Goal: Task Accomplishment & Management: Complete application form

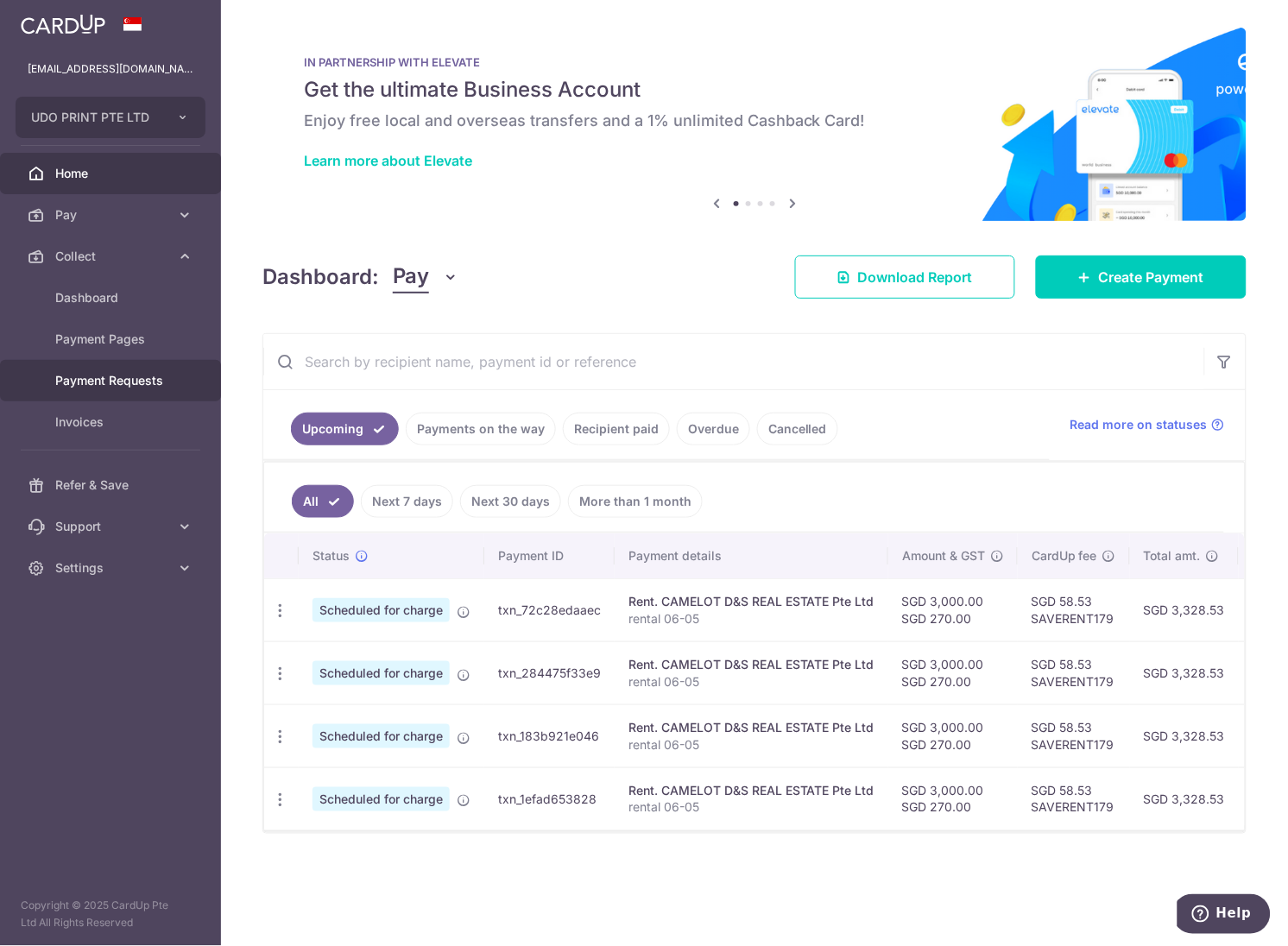
click at [84, 386] on span "Payment Requests" at bounding box center [111, 380] width 114 height 17
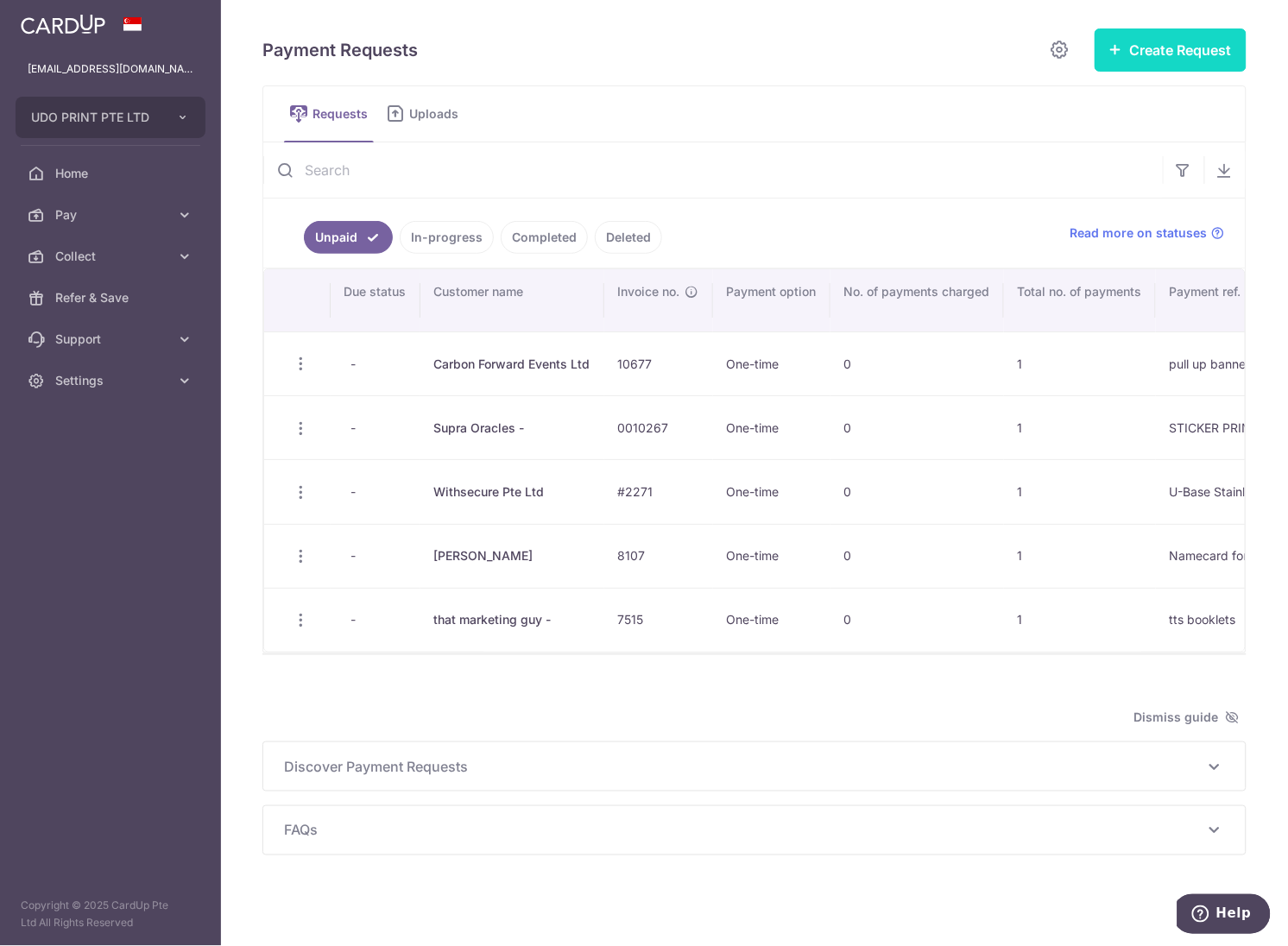
click at [1157, 53] on button "Create Request" at bounding box center [1170, 50] width 152 height 44
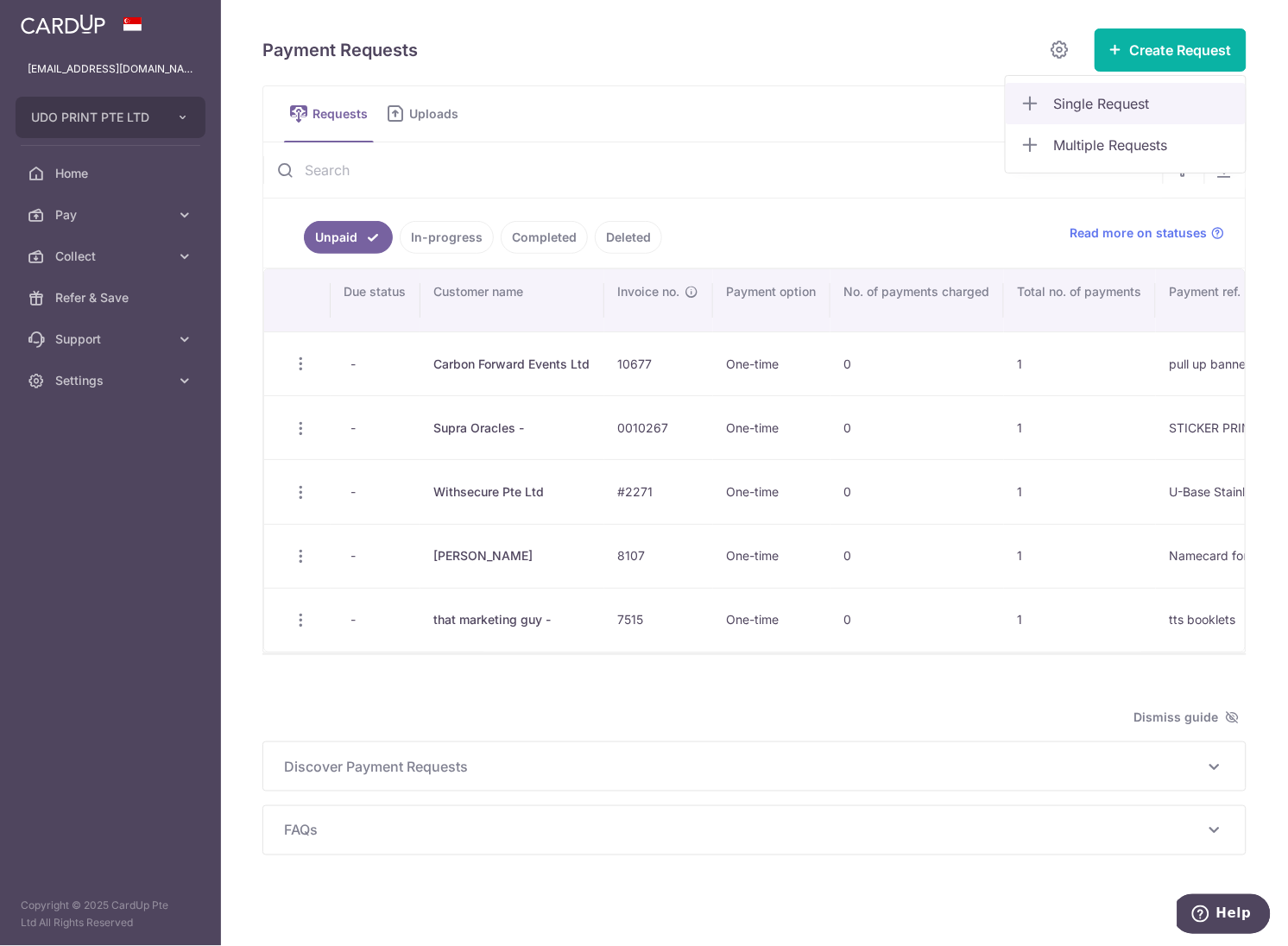
click at [1085, 96] on span "Single Request" at bounding box center [1143, 104] width 178 height 21
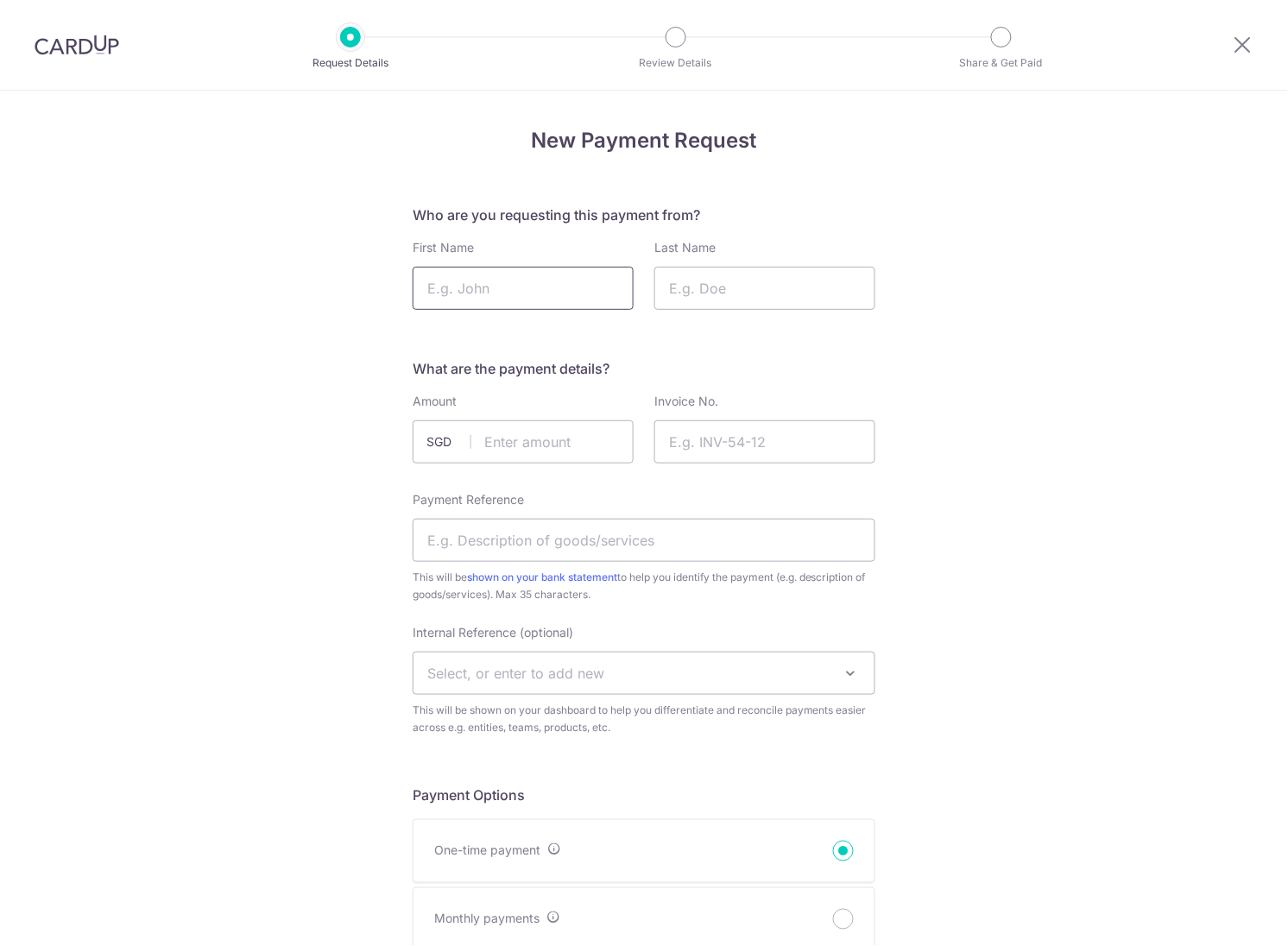
click at [501, 281] on input "First Name" at bounding box center [523, 288] width 221 height 44
paste input "Korea Tourism Management"
type input "Korea Tourism Management"
click at [708, 296] on input "Last Name" at bounding box center [765, 288] width 221 height 44
type input "-"
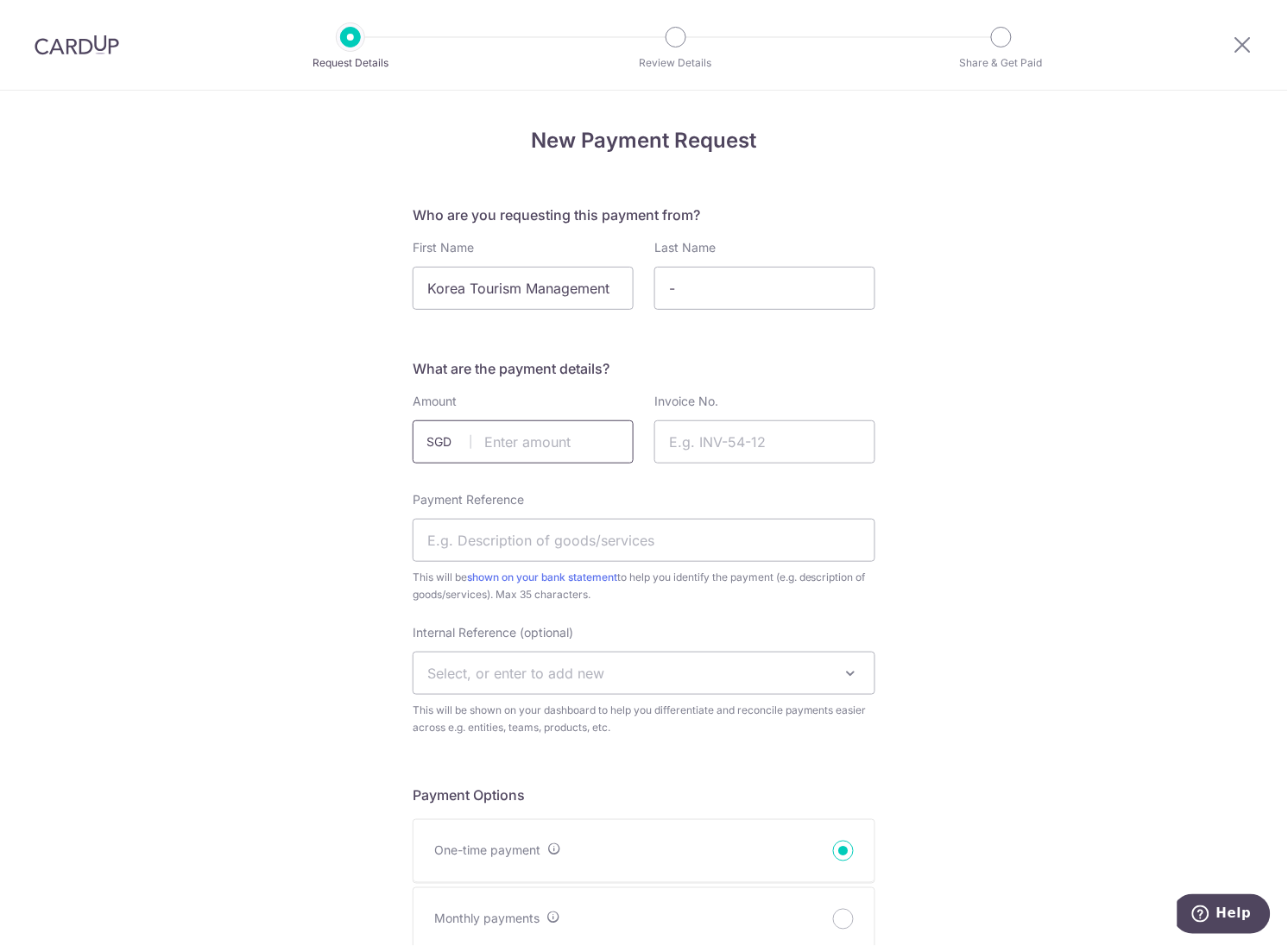
click at [527, 438] on input "text" at bounding box center [523, 442] width 221 height 44
drag, startPoint x: 553, startPoint y: 445, endPoint x: 394, endPoint y: 421, distance: 160.8
type input "130.80"
paste input "0011025"
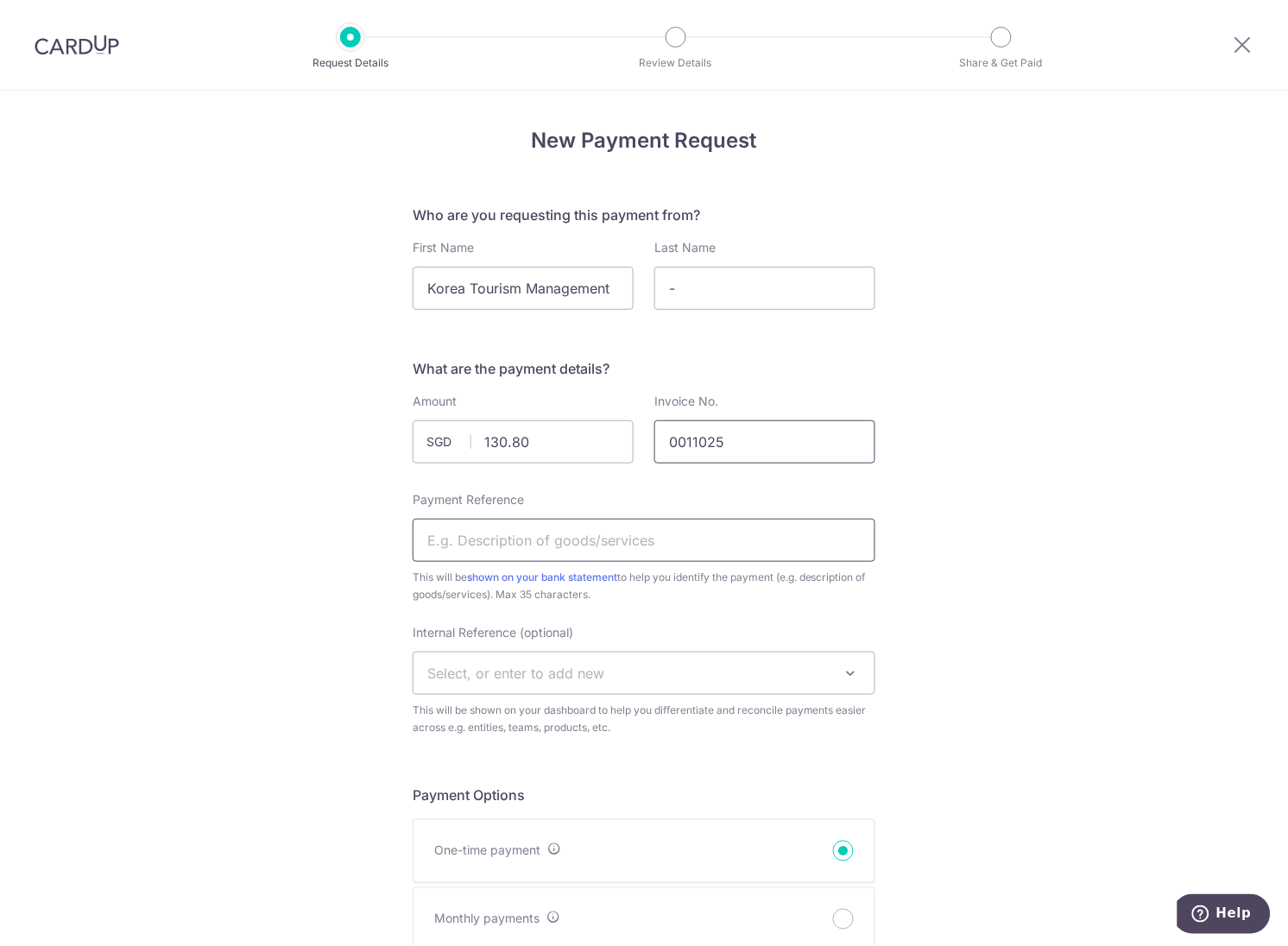
type input "0011025"
click at [486, 543] on input "Payment Reference" at bounding box center [644, 540] width 463 height 44
type input "queue pole"
click at [493, 668] on span "Select, or enter to add new" at bounding box center [515, 674] width 177 height 17
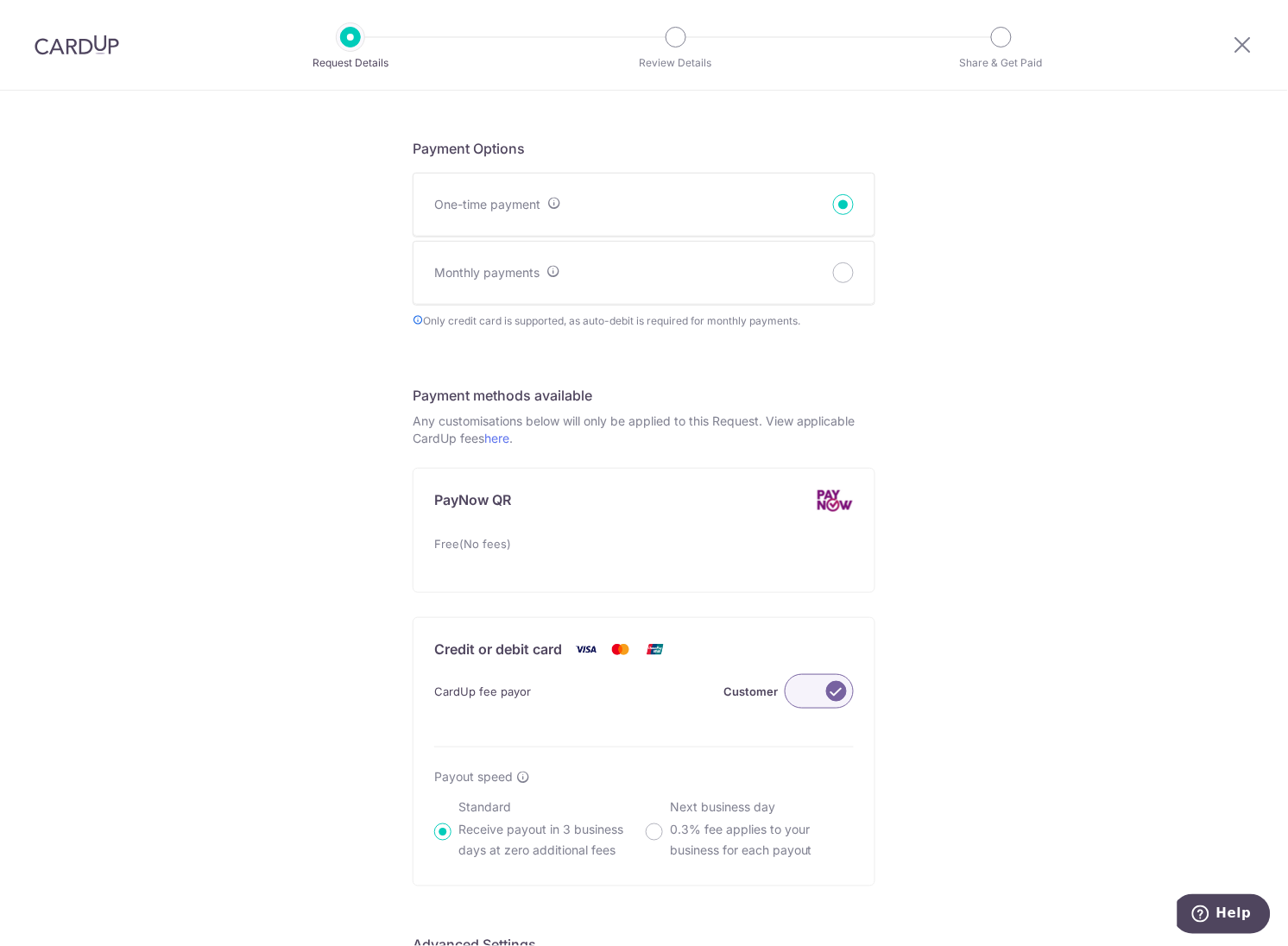
scroll to position [1004, 0]
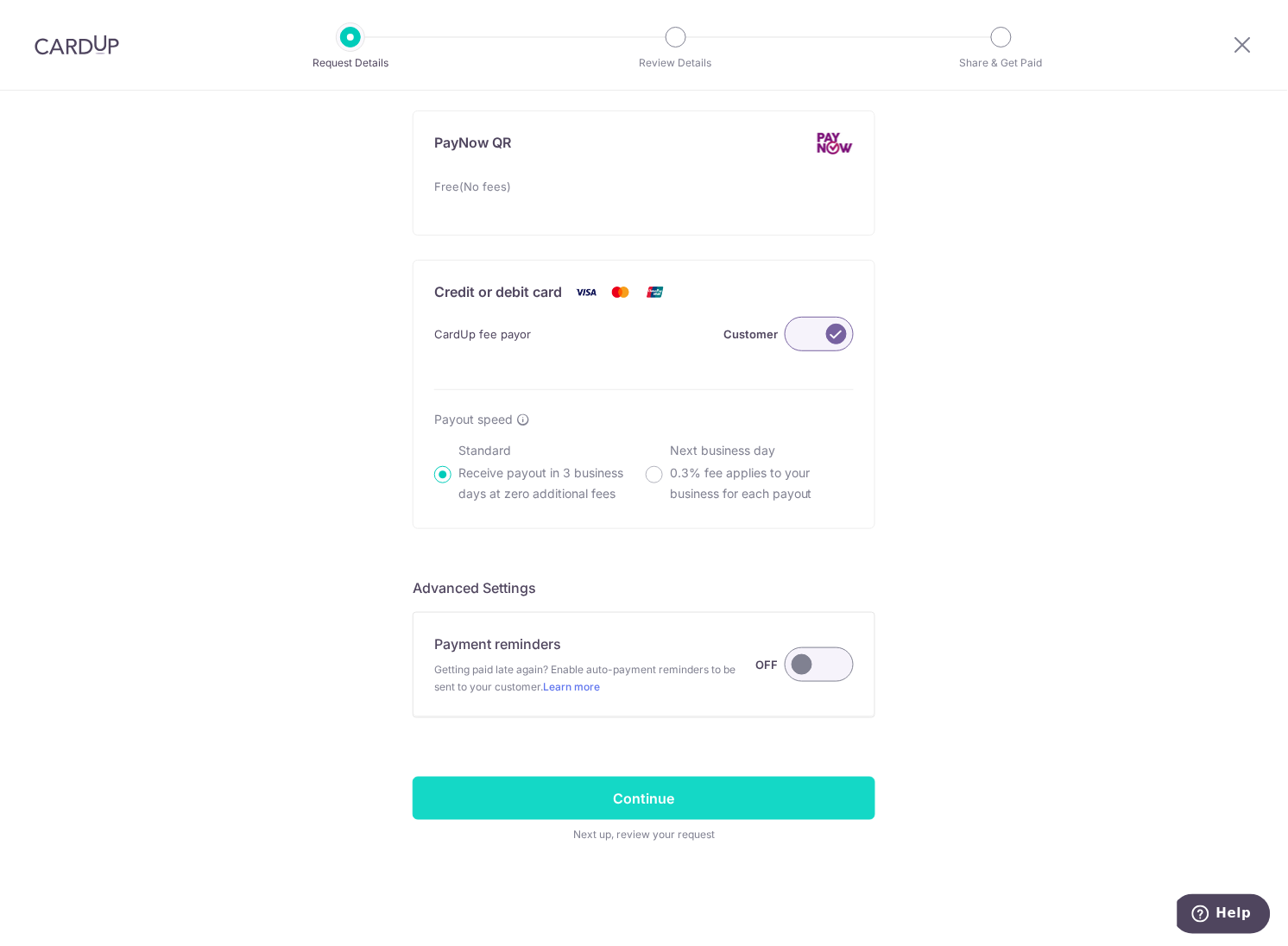
click at [631, 788] on input "Continue" at bounding box center [644, 798] width 463 height 44
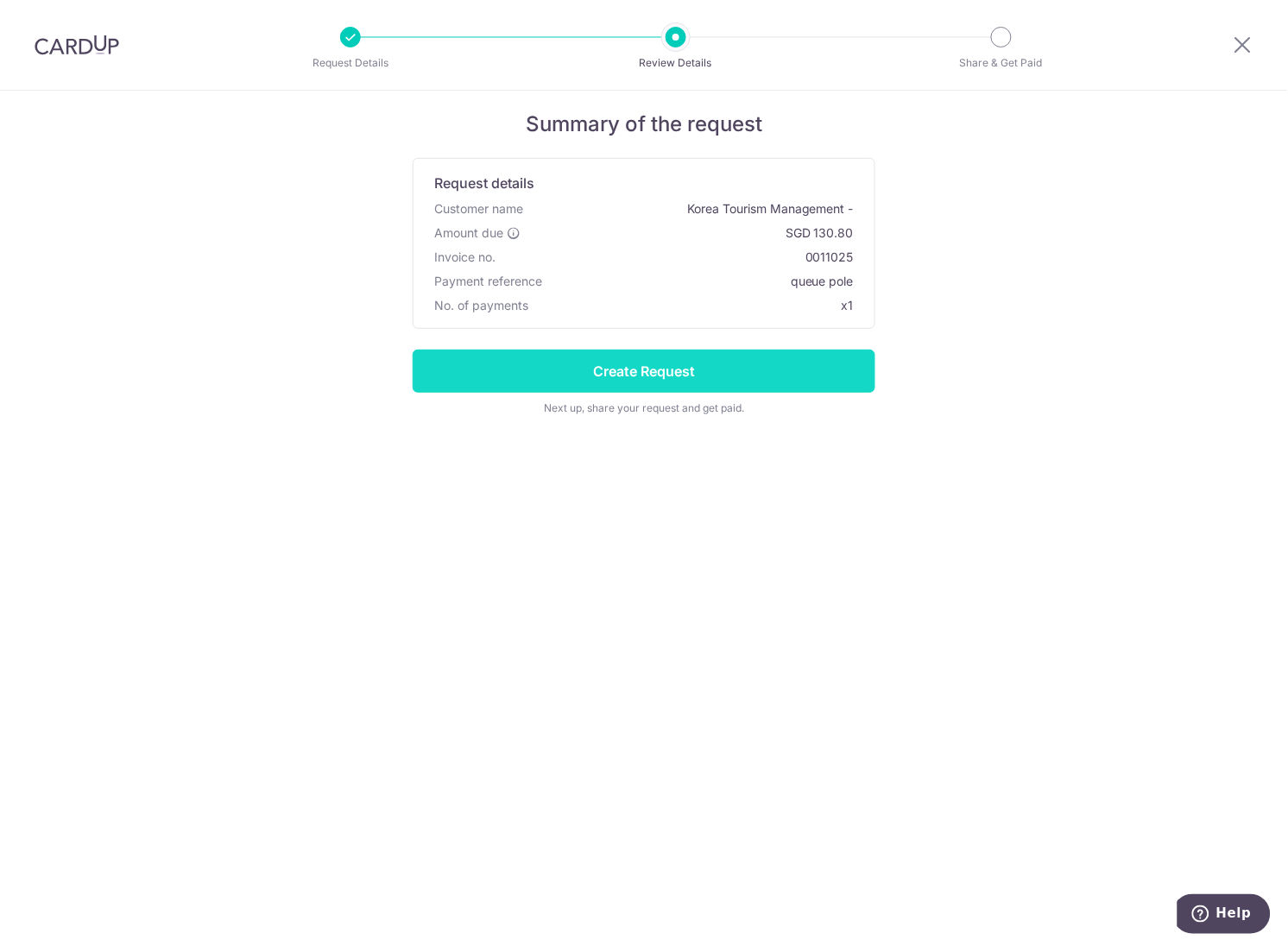
click at [692, 374] on input "Create Request" at bounding box center [644, 372] width 463 height 44
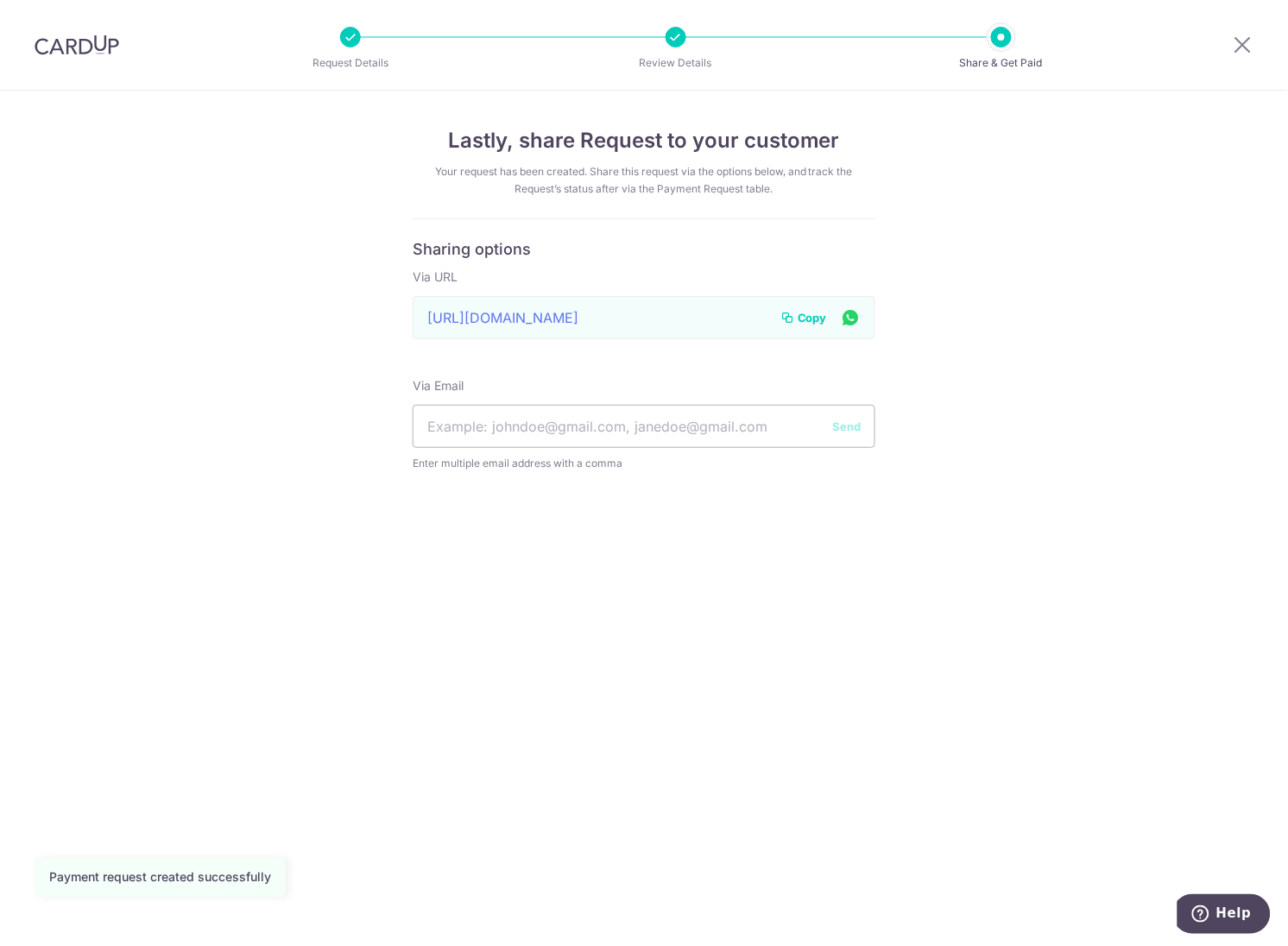
click at [815, 314] on span "Copy" at bounding box center [812, 318] width 30 height 17
click at [1244, 38] on icon at bounding box center [1243, 44] width 21 height 22
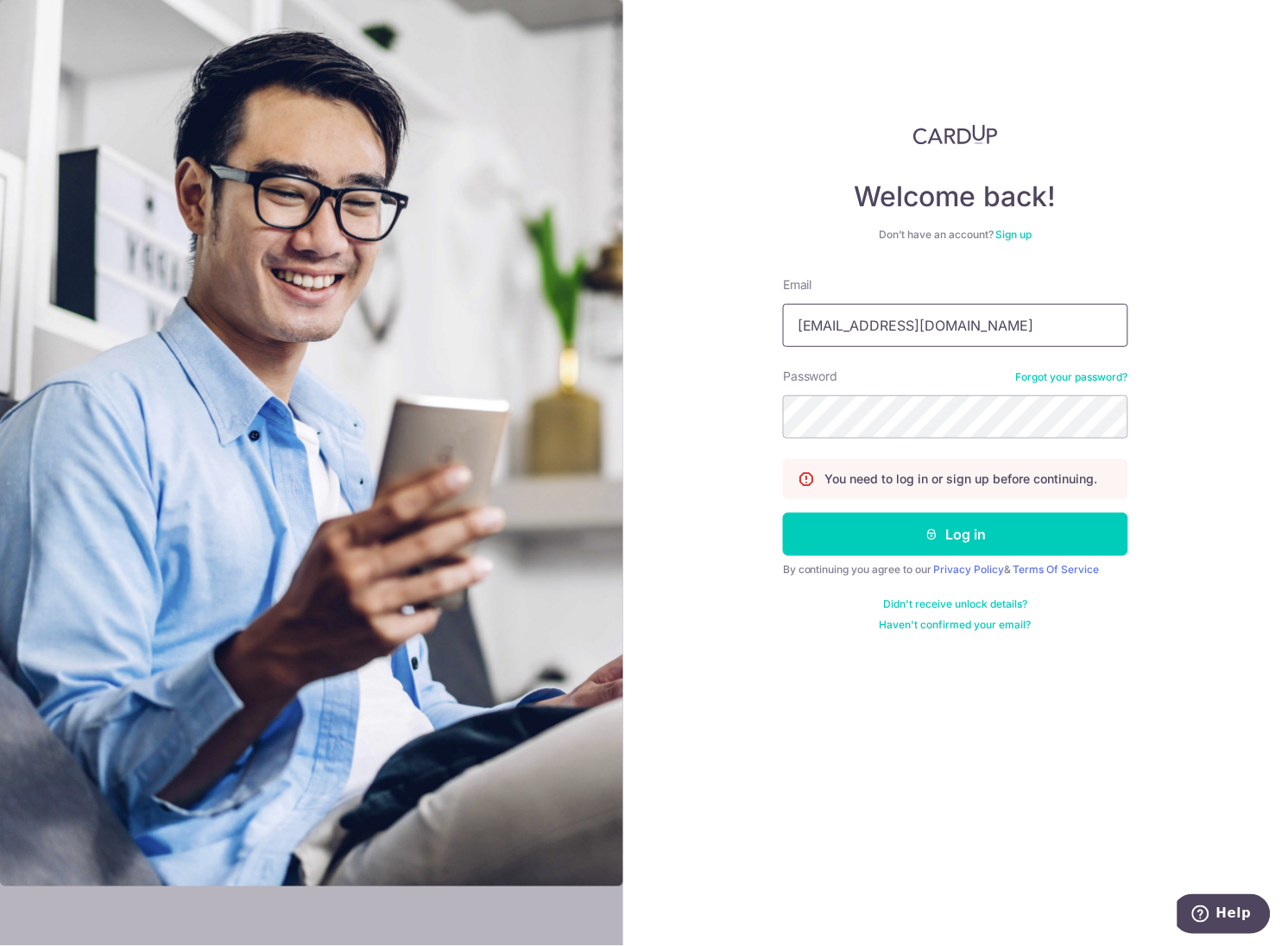
click at [822, 312] on input "janlin84@gmail.com" at bounding box center [955, 325] width 345 height 44
type input "[EMAIL_ADDRESS][DOMAIN_NAME]"
click at [941, 450] on form "Email janlin@udo.com.sg Password Forgot your password? You need to log in or si…" at bounding box center [955, 453] width 345 height 356
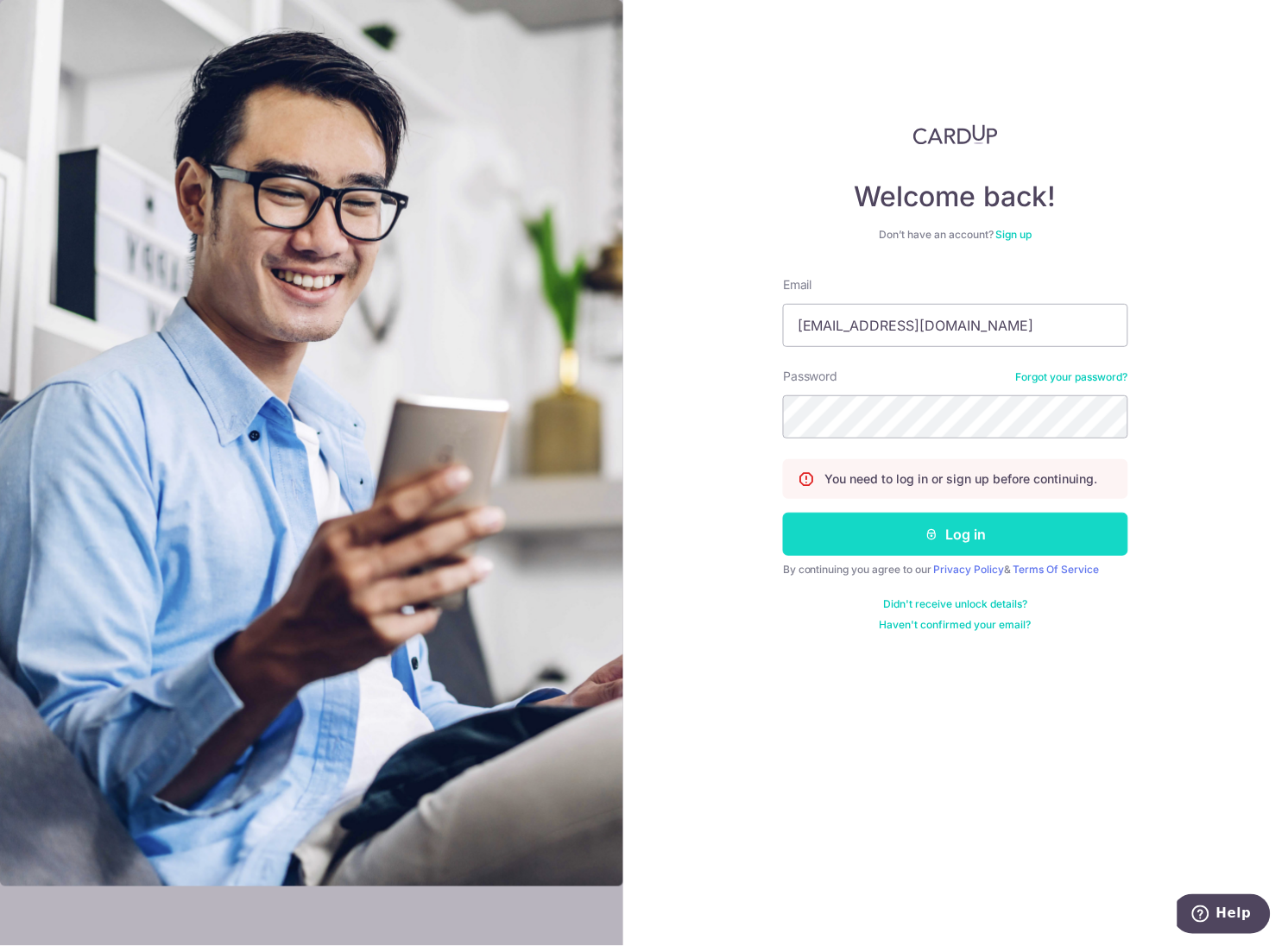
click at [926, 540] on icon "submit" at bounding box center [932, 534] width 14 height 14
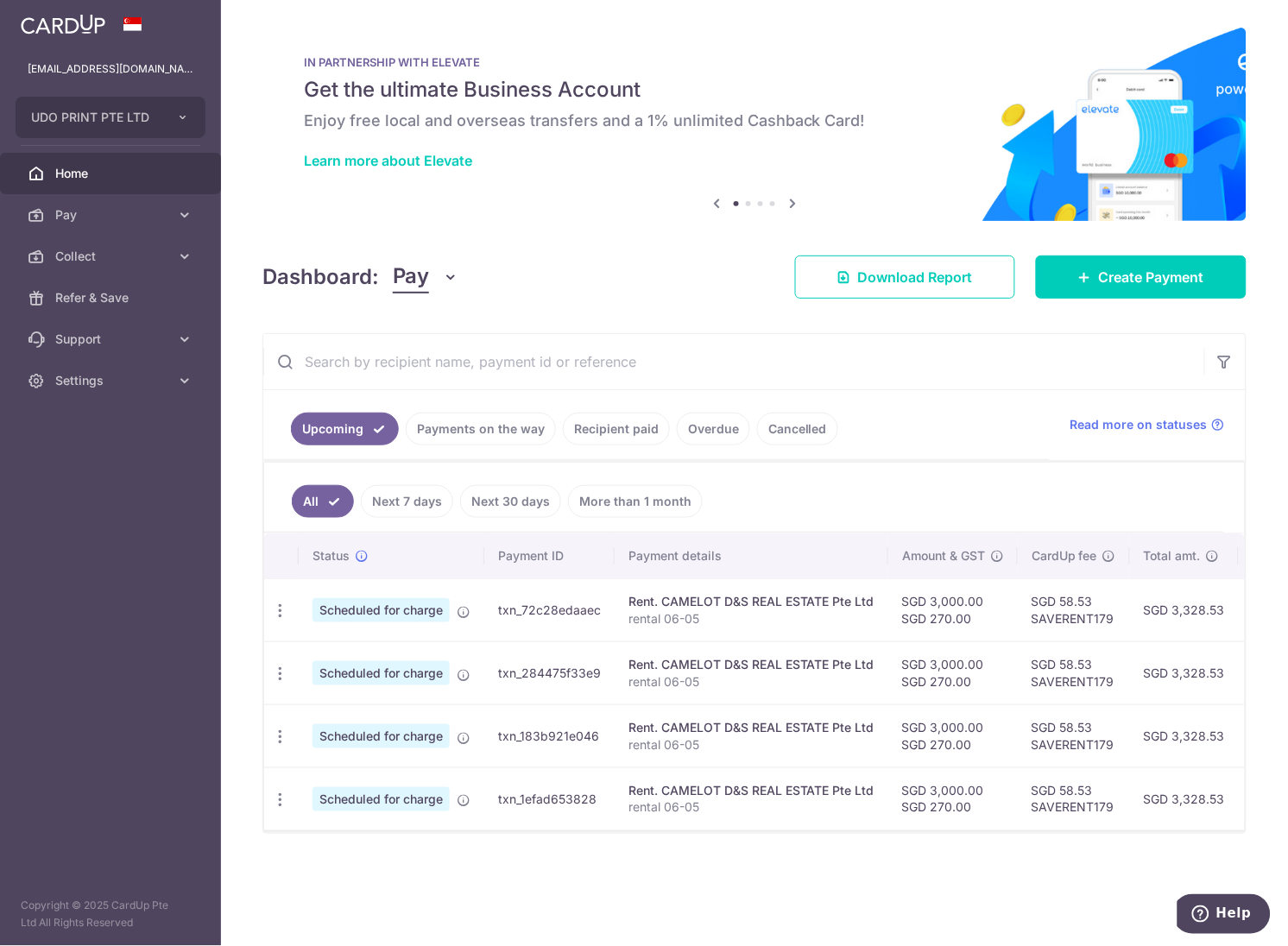
click at [465, 426] on link "Payments on the way" at bounding box center [480, 429] width 151 height 33
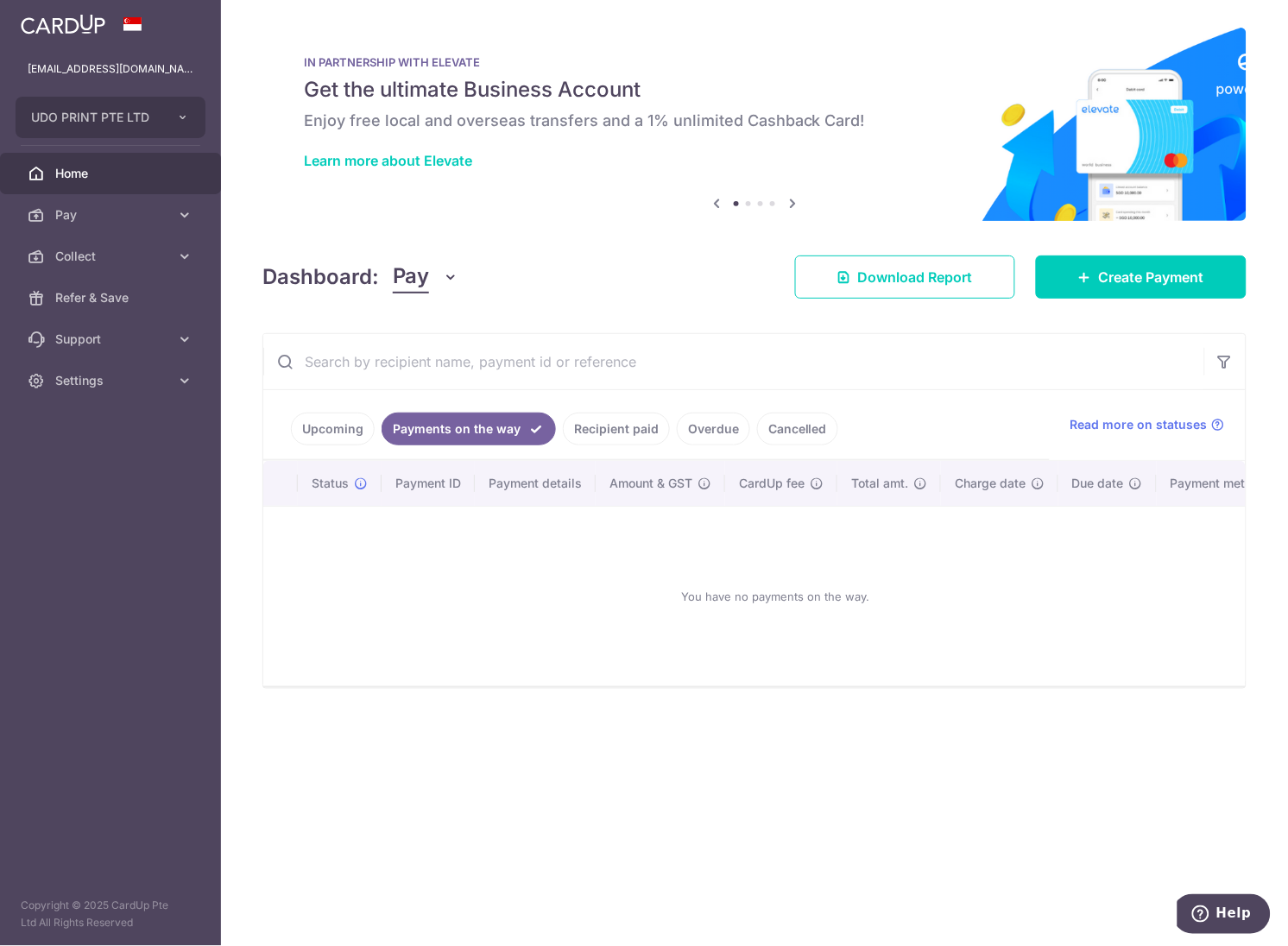
click at [578, 423] on link "Recipient paid" at bounding box center [616, 429] width 107 height 33
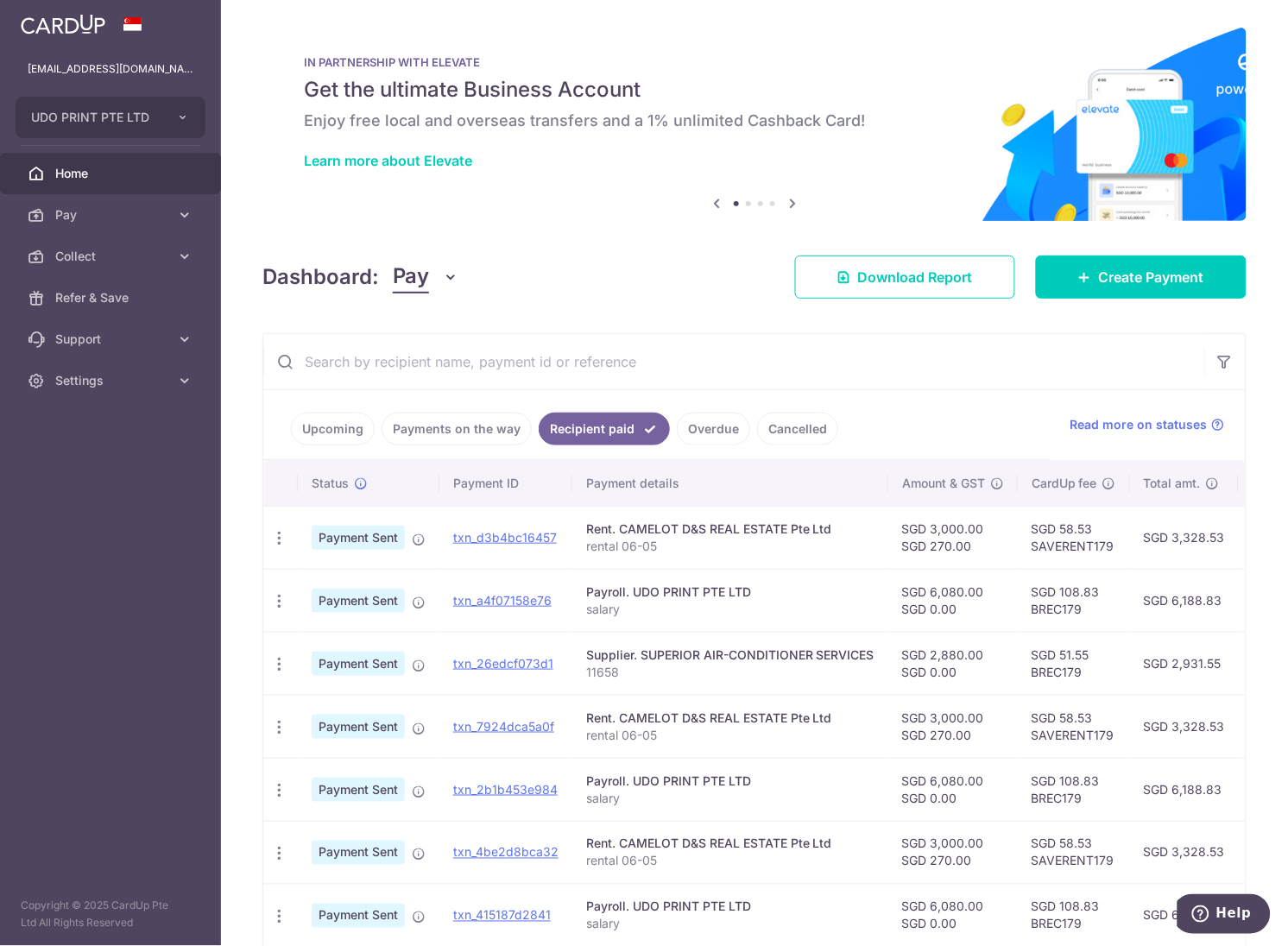
click at [304, 424] on link "Upcoming" at bounding box center [332, 429] width 84 height 33
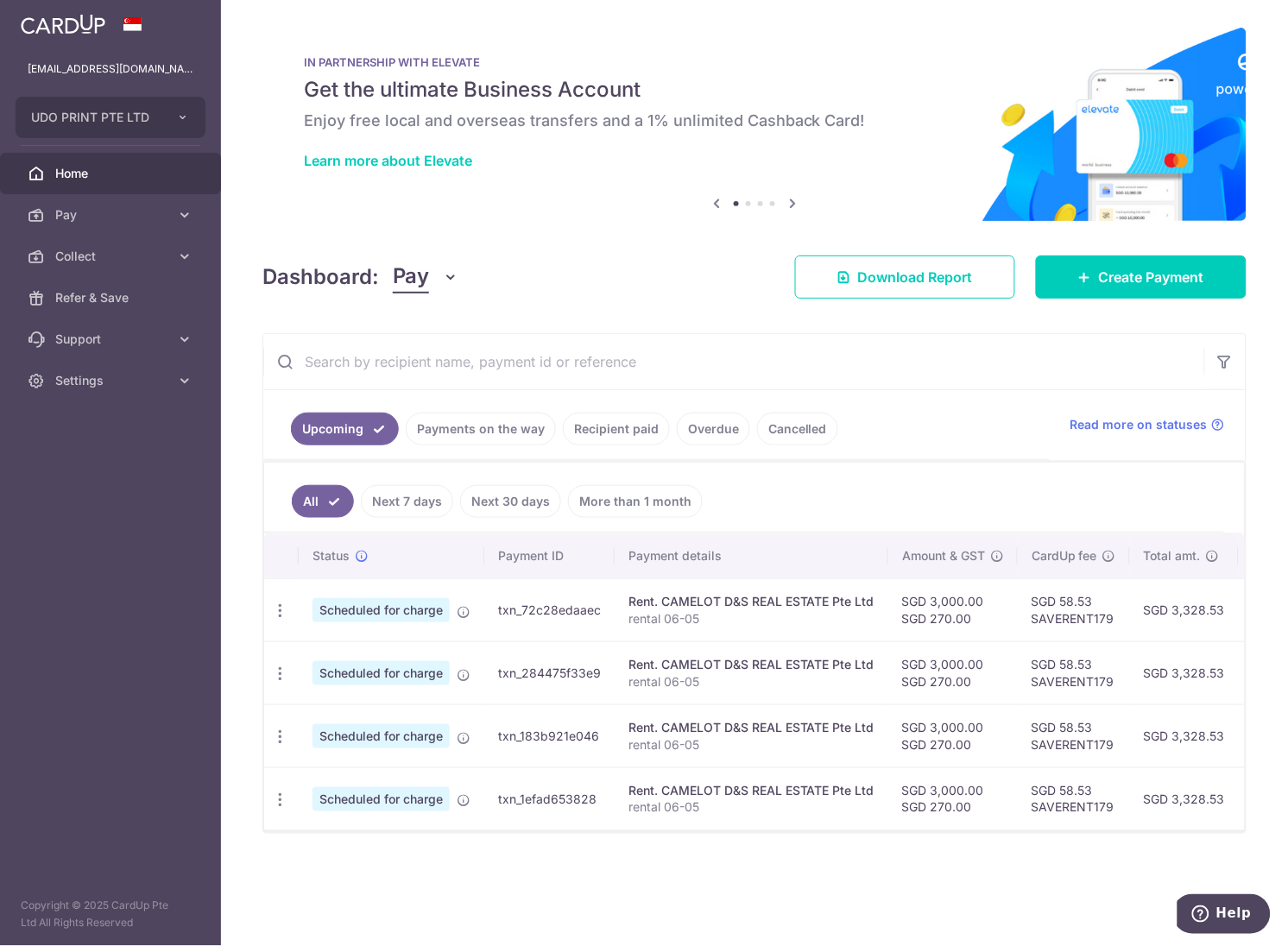
click at [433, 417] on link "Payments on the way" at bounding box center [480, 429] width 151 height 33
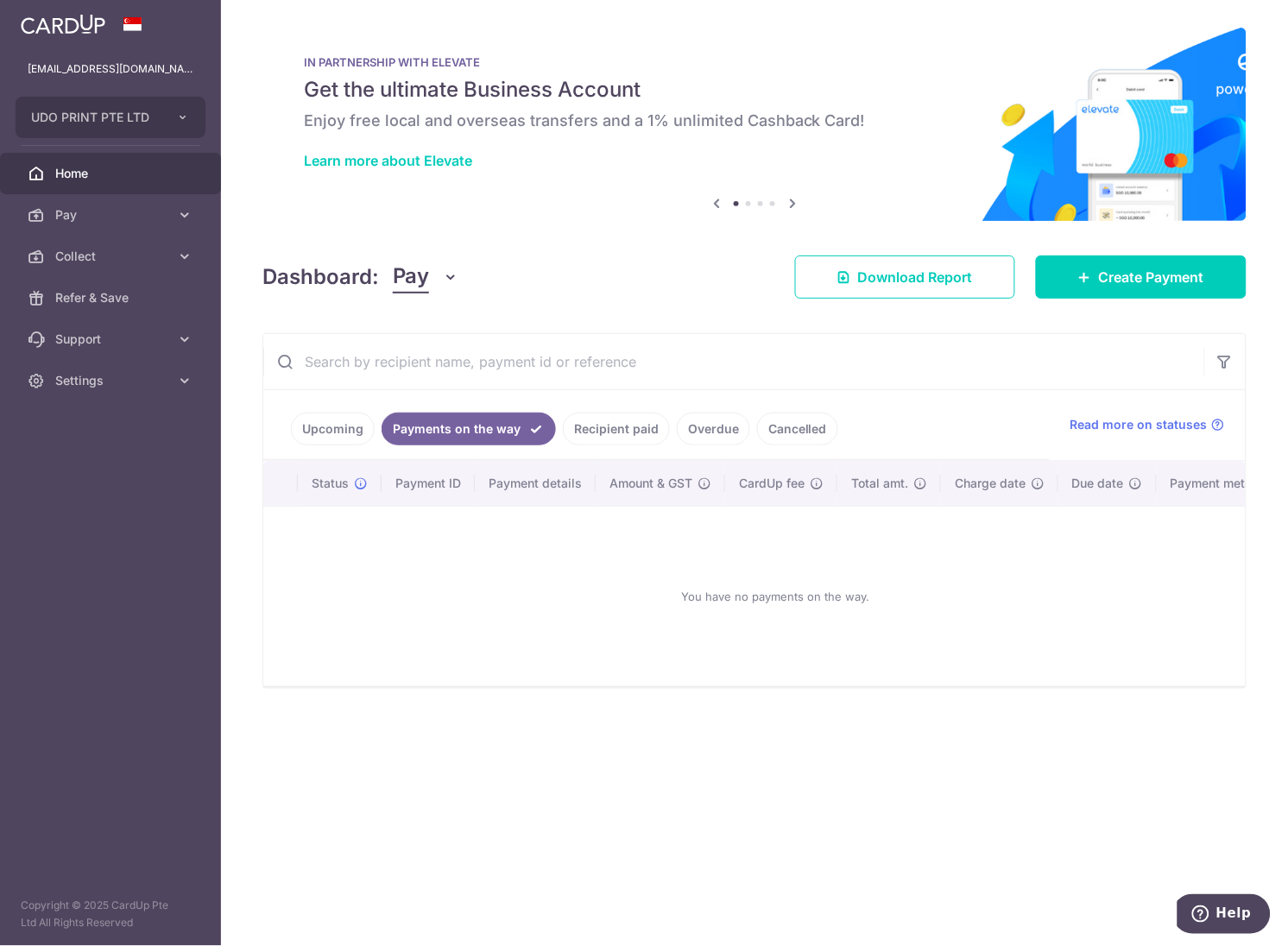
click at [619, 423] on link "Recipient paid" at bounding box center [616, 429] width 107 height 33
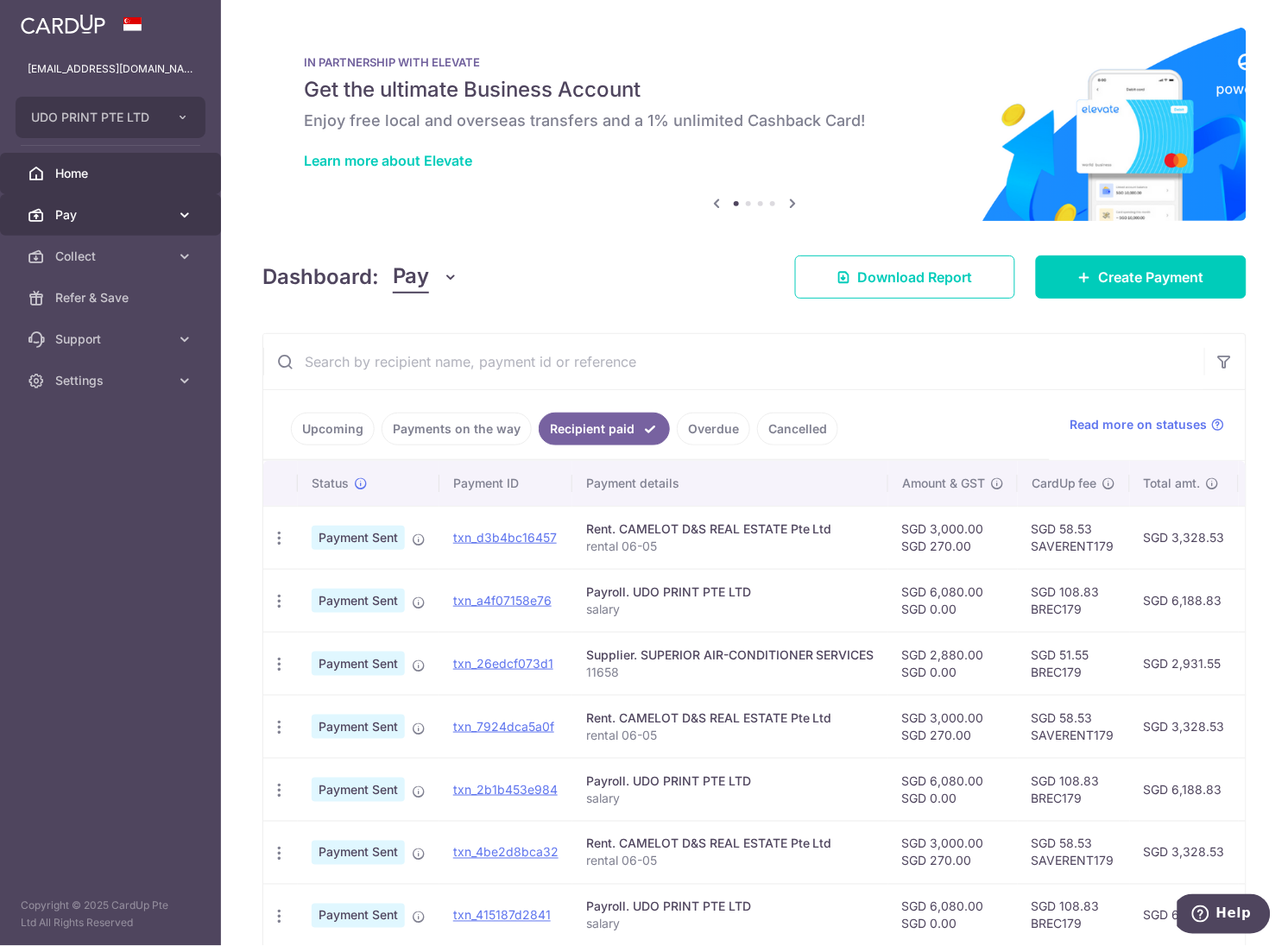
click at [85, 225] on link "Pay" at bounding box center [111, 215] width 221 height 42
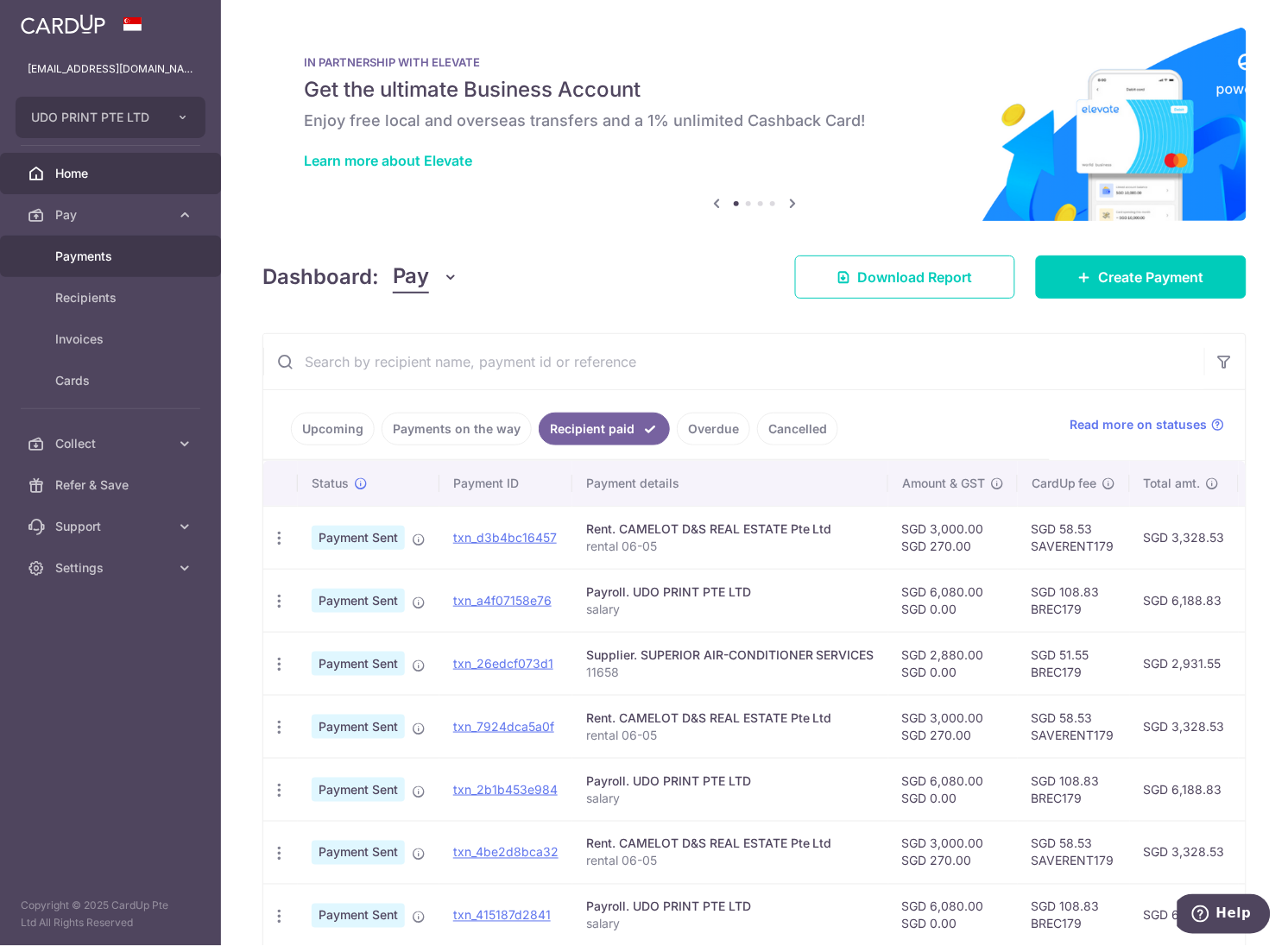
click at [95, 261] on span "Payments" at bounding box center [111, 257] width 114 height 17
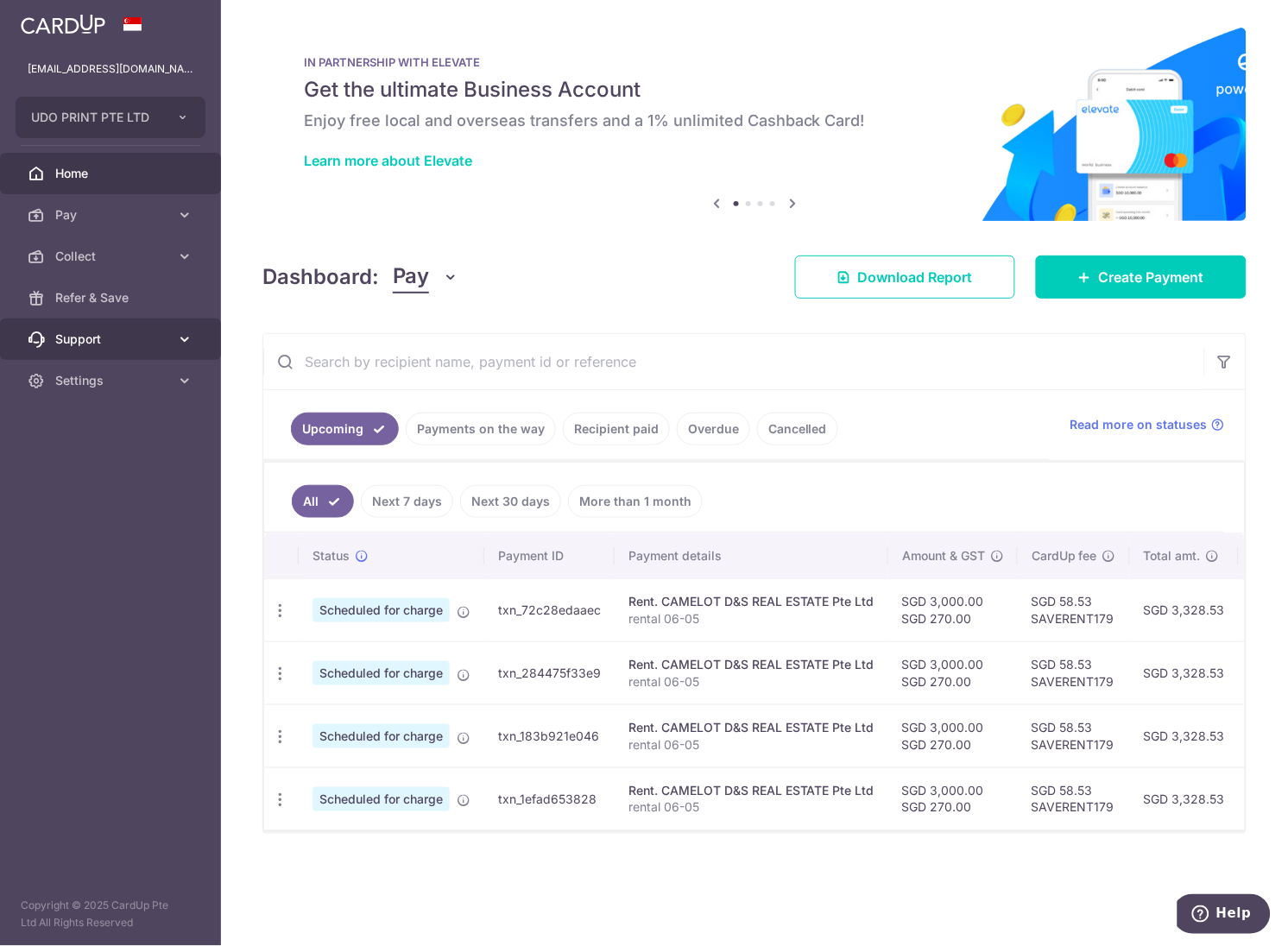
click at [163, 331] on span "Support" at bounding box center [111, 339] width 114 height 17
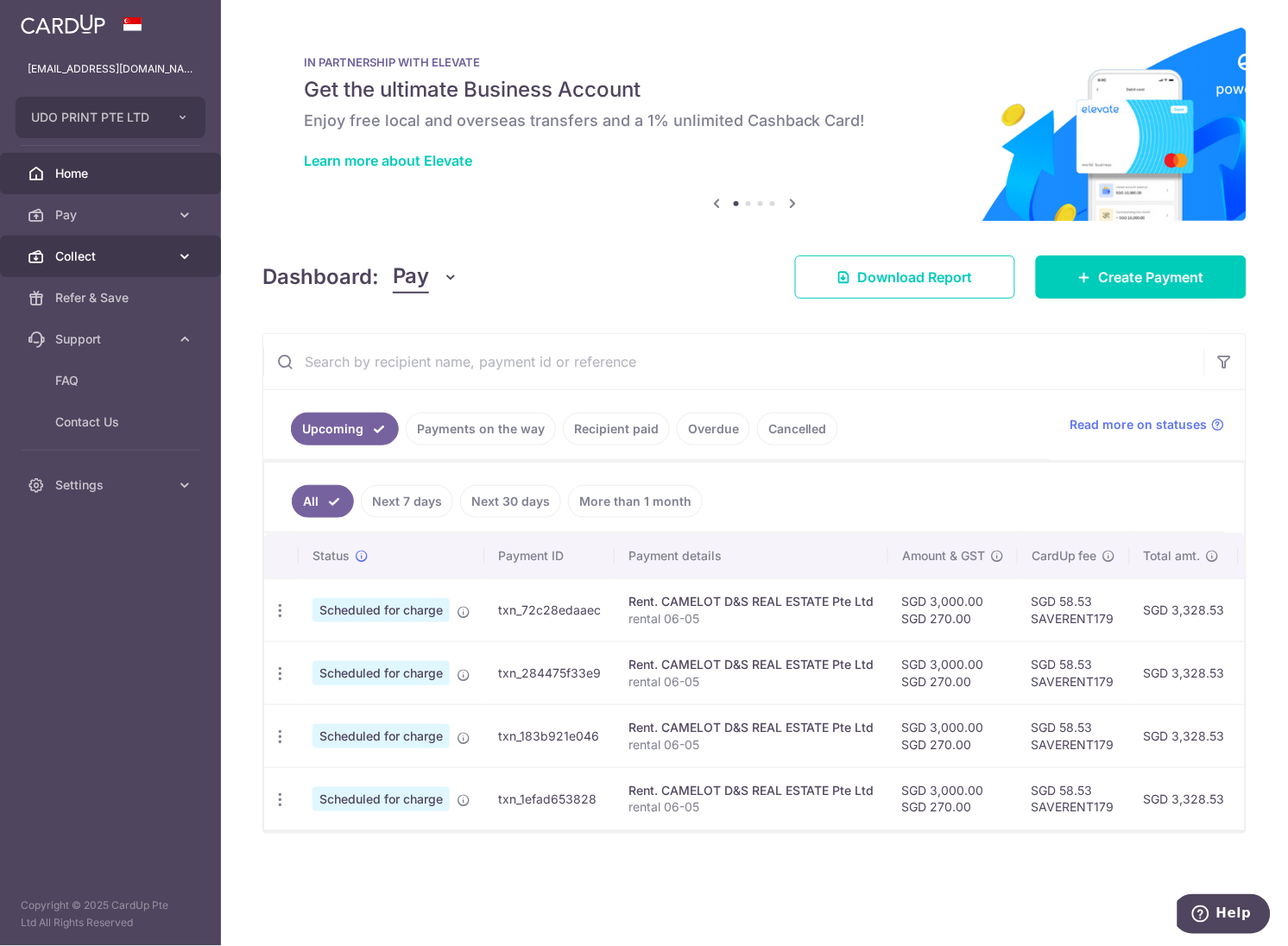
click at [163, 265] on link "Collect" at bounding box center [111, 257] width 221 height 42
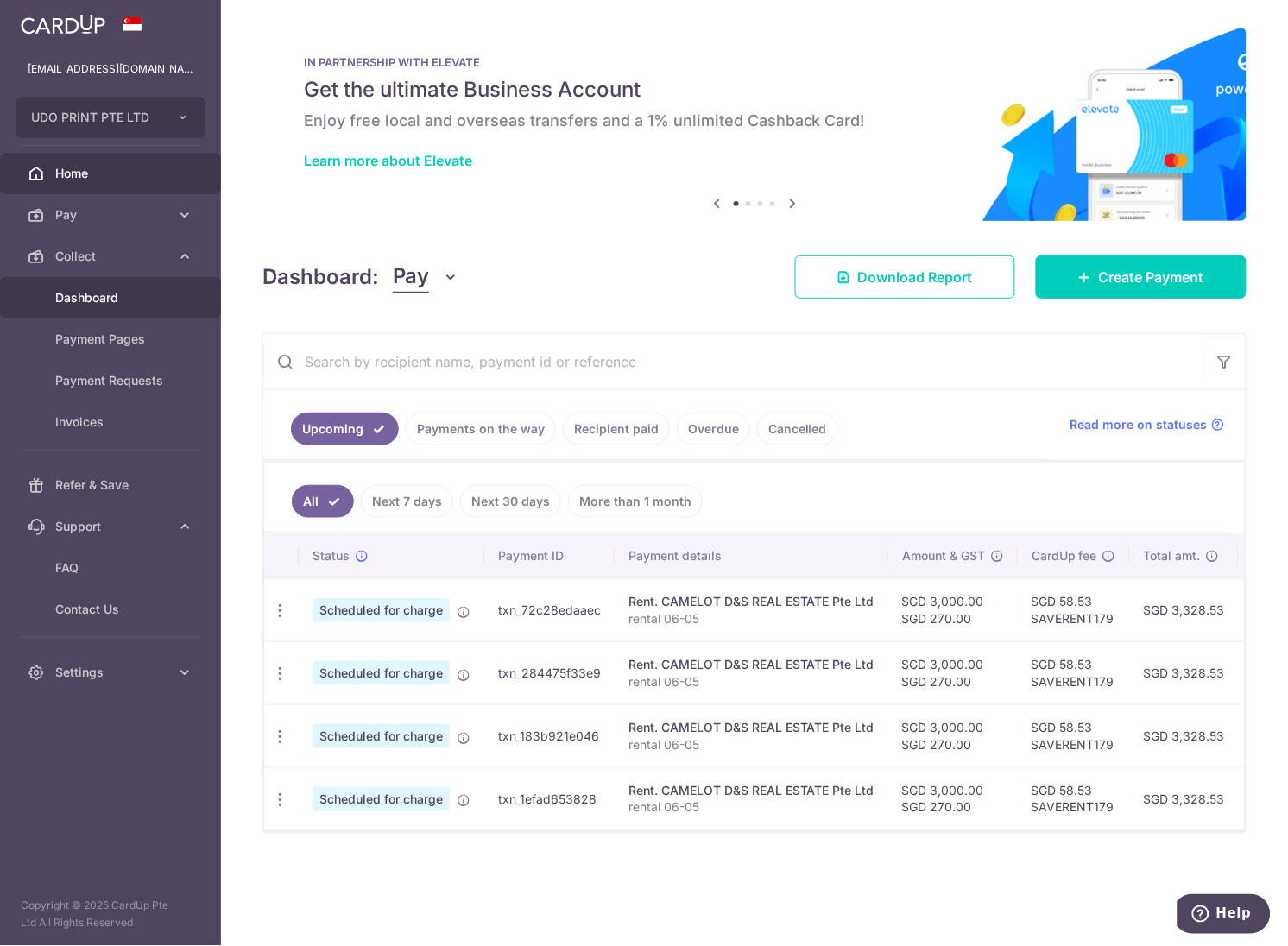
click at [111, 286] on link "Dashboard" at bounding box center [111, 298] width 221 height 42
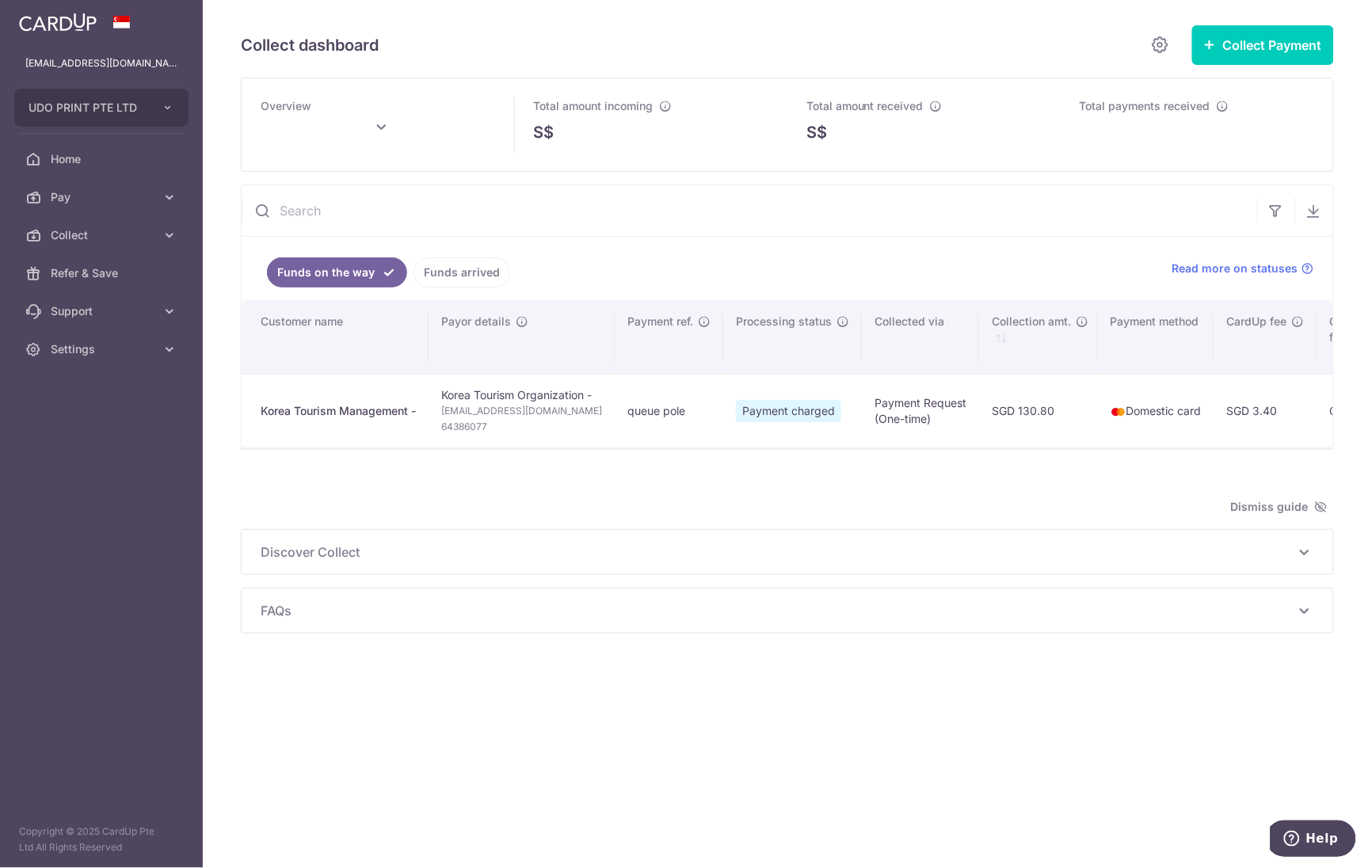
scroll to position [0, 206]
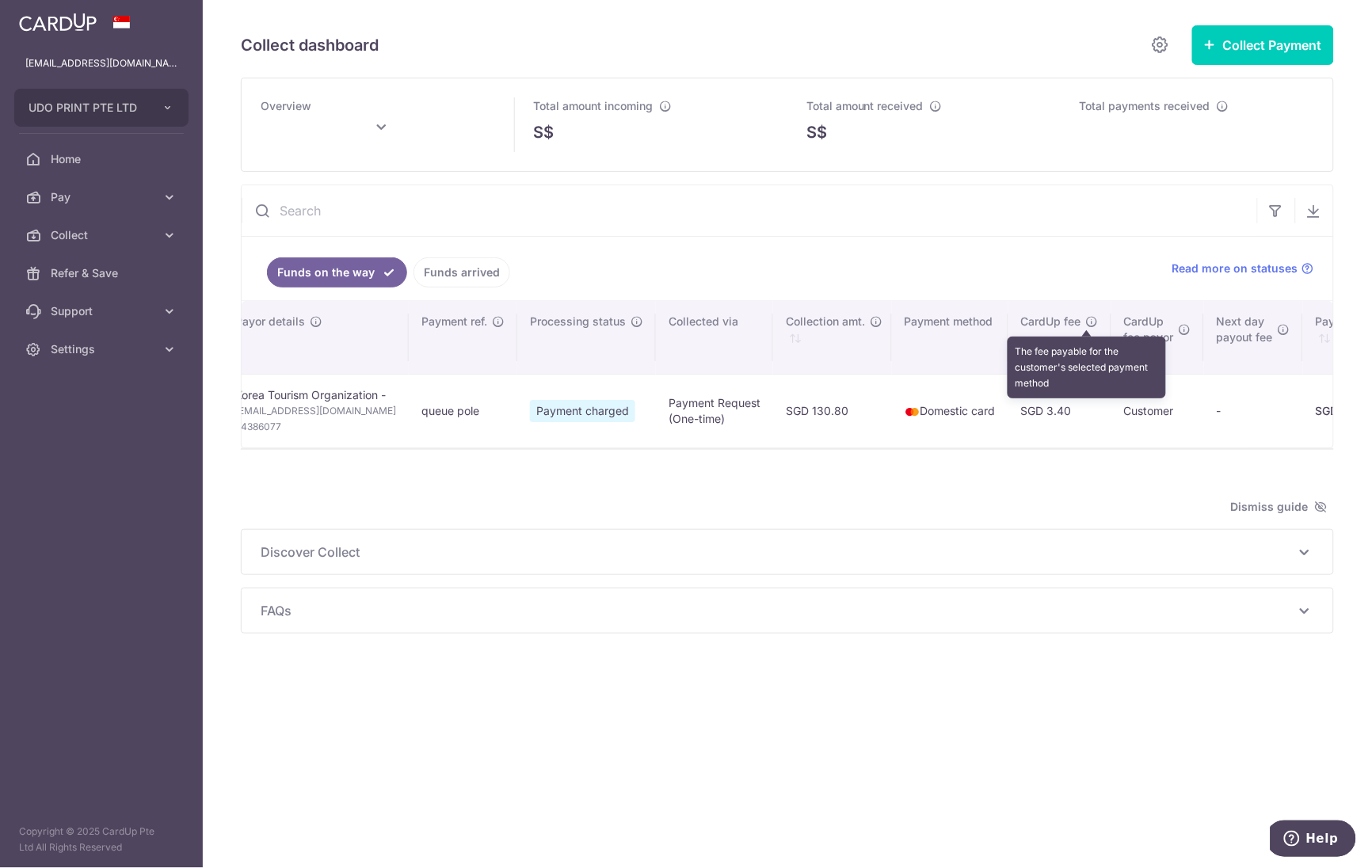
click at [1088, 323] on icon "\a \a CardUp fee\a \a \a" at bounding box center [1092, 322] width 13 height 13
type input "August 2025"
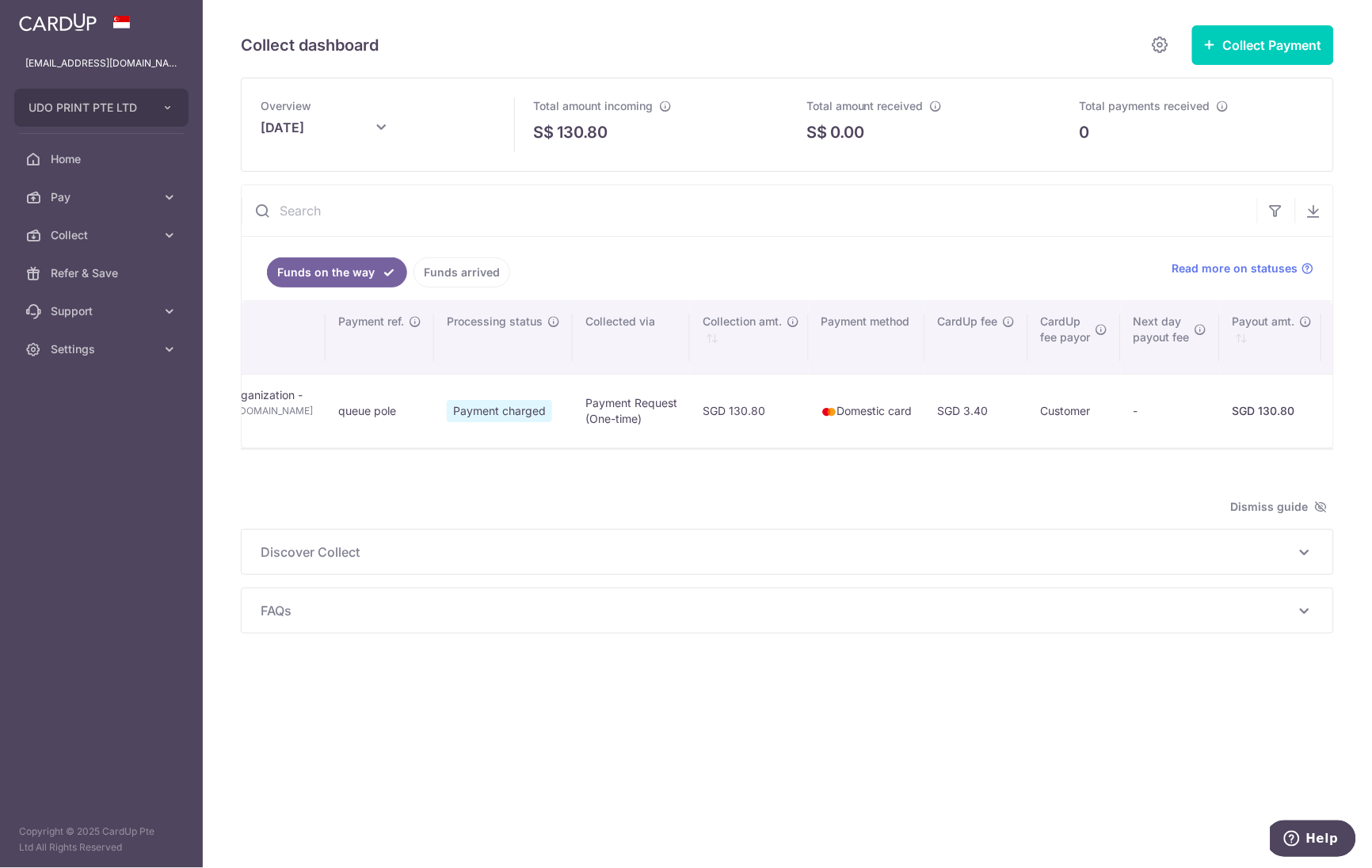
scroll to position [0, 0]
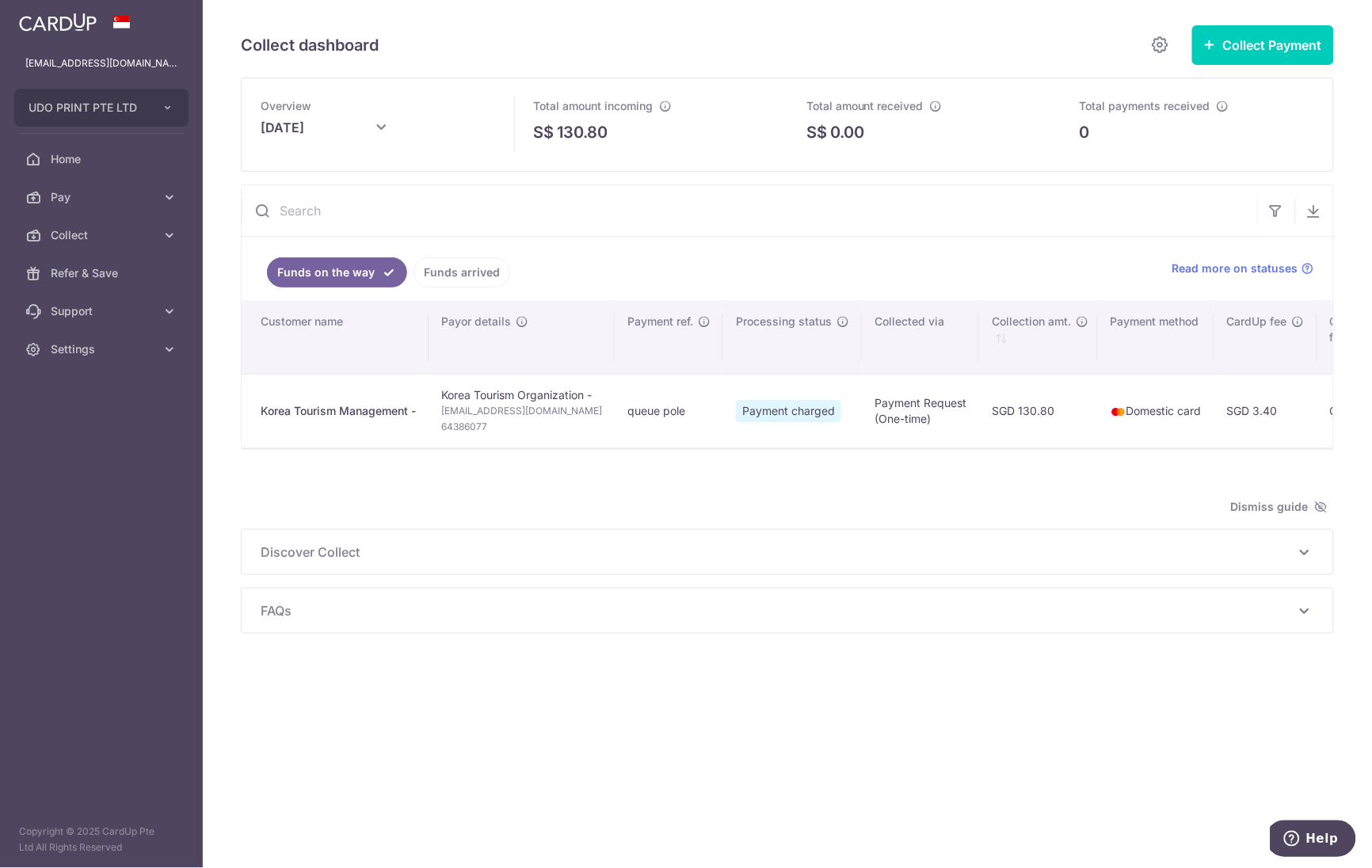
click at [811, 407] on span "Payment charged" at bounding box center [788, 411] width 105 height 22
click at [467, 264] on link "Funds arrived" at bounding box center [462, 272] width 97 height 30
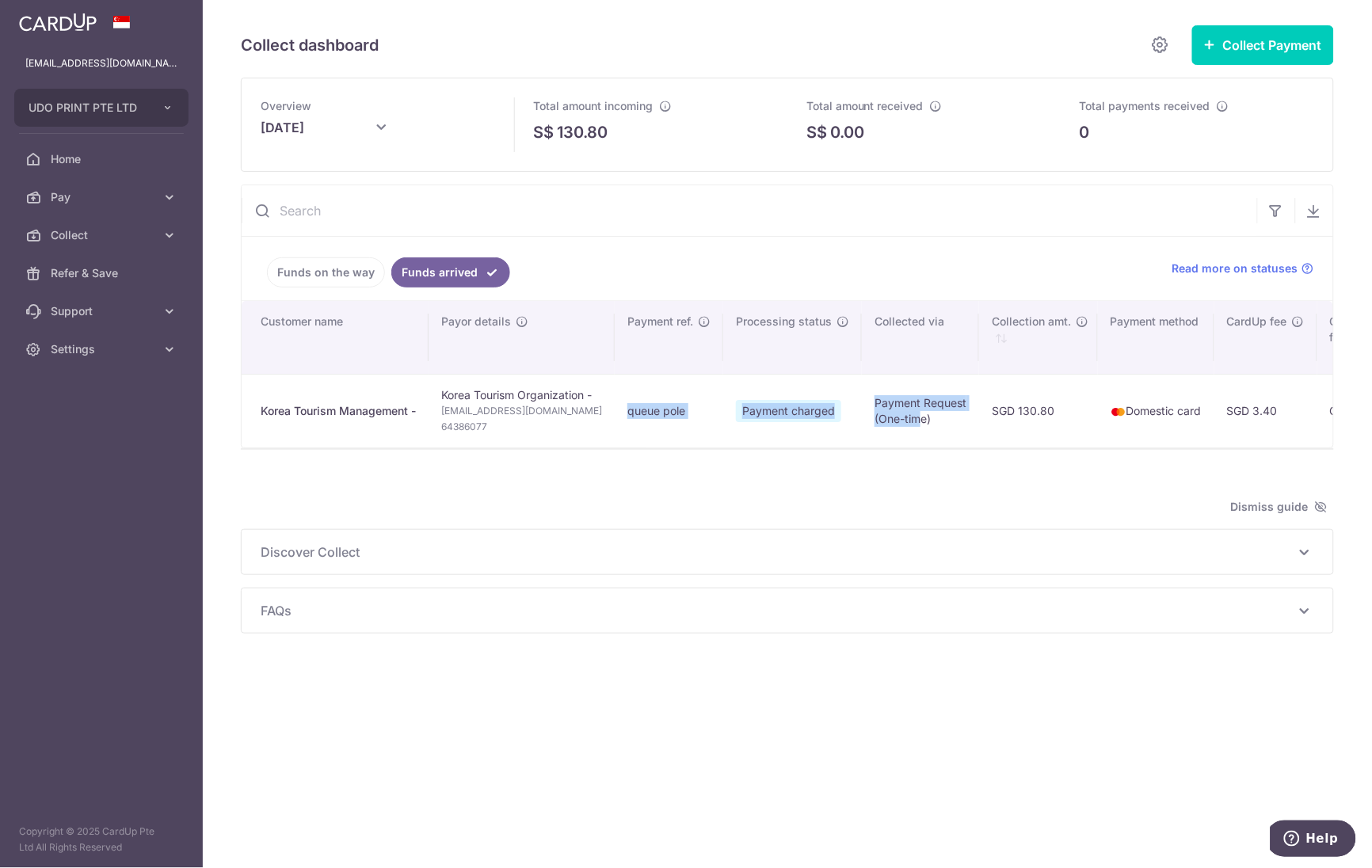
drag, startPoint x: 562, startPoint y: 448, endPoint x: 906, endPoint y: 422, distance: 345.0
click at [906, 422] on tr "Korea Tourism Management - Korea Tourism Organization - sgmkt@knto.or.kr 643860…" at bounding box center [1144, 410] width 1807 height 73
drag, startPoint x: 701, startPoint y: 512, endPoint x: 686, endPoint y: 497, distance: 21.2
click at [701, 512] on div "Dismiss guide" at bounding box center [787, 507] width 1092 height 19
click at [291, 268] on link "Funds on the way" at bounding box center [326, 272] width 118 height 30
